Goal: Information Seeking & Learning: Learn about a topic

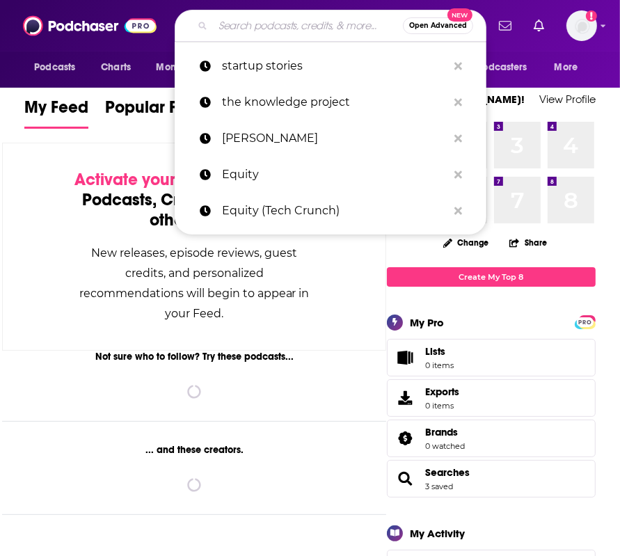
click at [262, 28] on input "Search podcasts, credits, & more..." at bounding box center [308, 26] width 190 height 22
paste input "Everyday Wellness: Midlife Hormones, Health, and Science for Women 35+,"
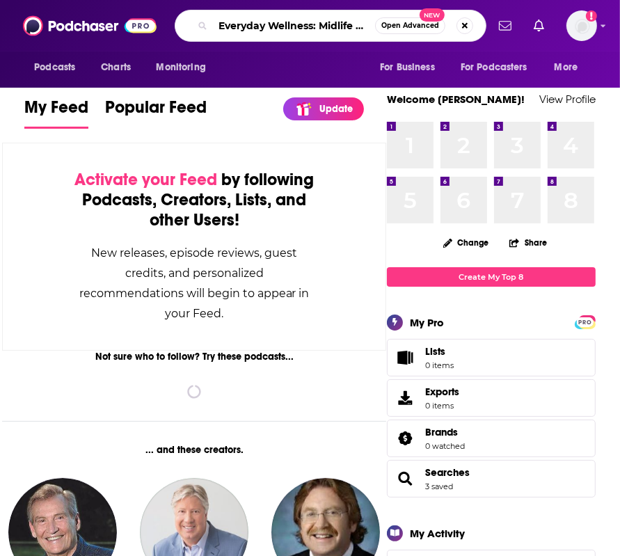
scroll to position [0, 230]
type input "Everyday Wellness: Midlife Hormones, Health, and Science for Women 35+,"
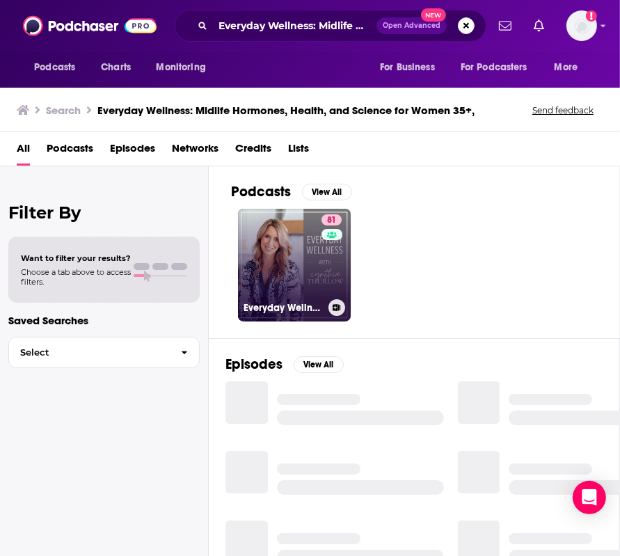
click at [303, 259] on link "81 Everyday Wellness: Midlife Hormones, Health, and Science for Women 35+" at bounding box center [294, 265] width 113 height 113
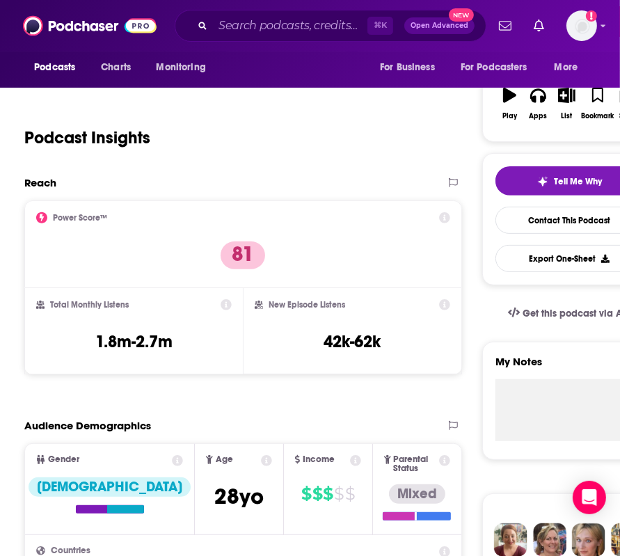
scroll to position [212, 0]
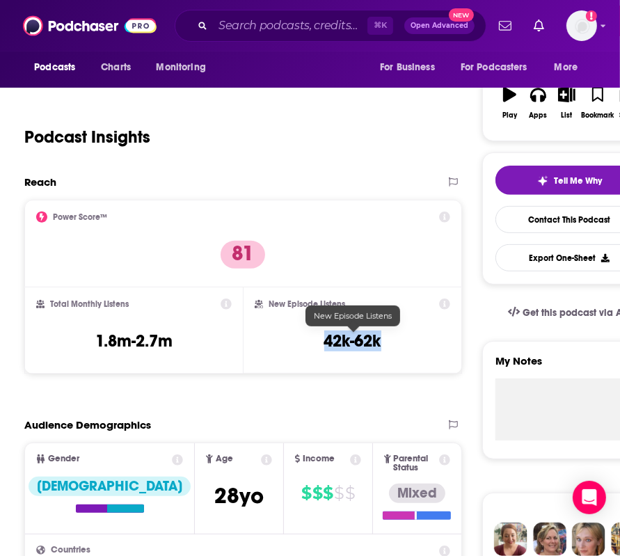
drag, startPoint x: 307, startPoint y: 343, endPoint x: 399, endPoint y: 342, distance: 92.6
click at [399, 342] on div "New Episode Listens 42k-62k" at bounding box center [352, 331] width 195 height 64
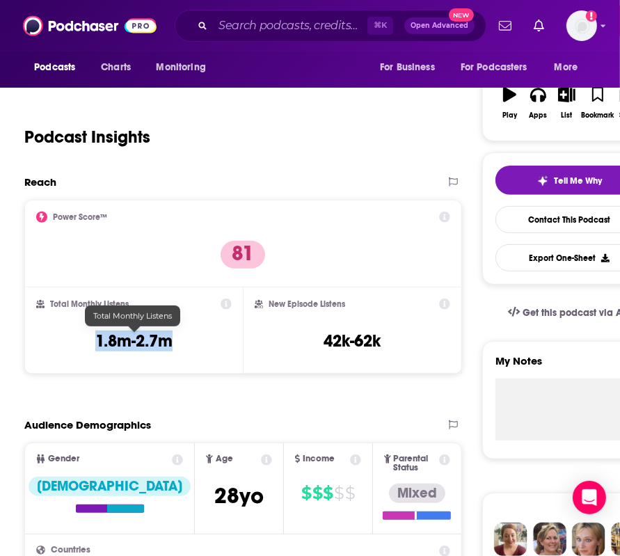
drag, startPoint x: 77, startPoint y: 338, endPoint x: 182, endPoint y: 339, distance: 104.4
click at [181, 339] on div "Total Monthly Listens 1.8m-2.7m" at bounding box center [134, 331] width 196 height 64
copy h3 "1.8m-2.7m"
